Goal: Book appointment/travel/reservation

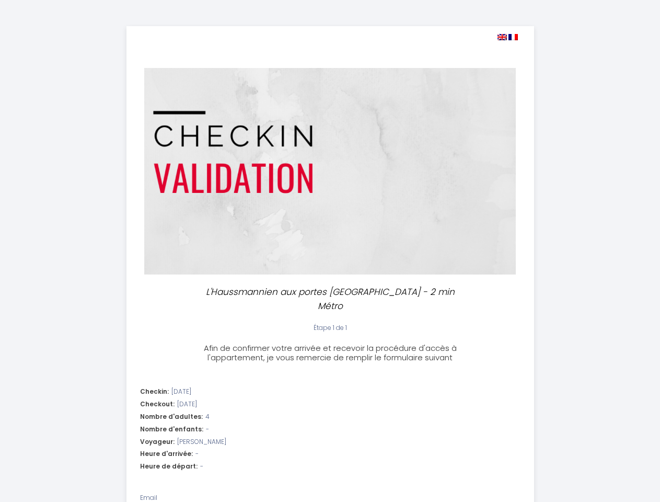
select select
click at [502, 37] on img at bounding box center [502, 37] width 9 height 6
select select
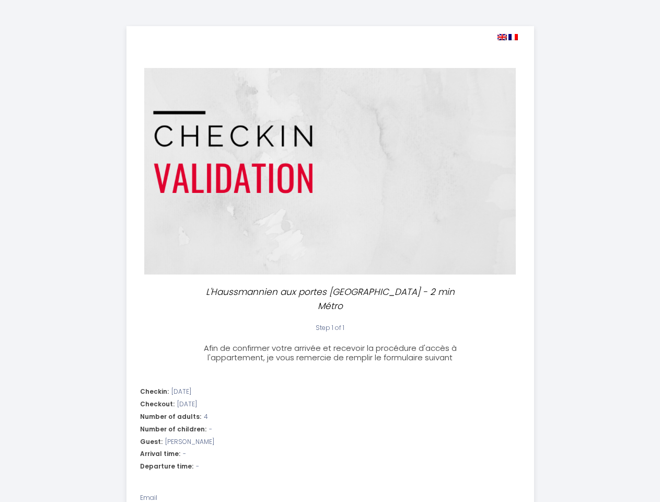
click at [513, 37] on img at bounding box center [512, 37] width 9 height 6
select select
